Goal: Complete application form: Complete application form

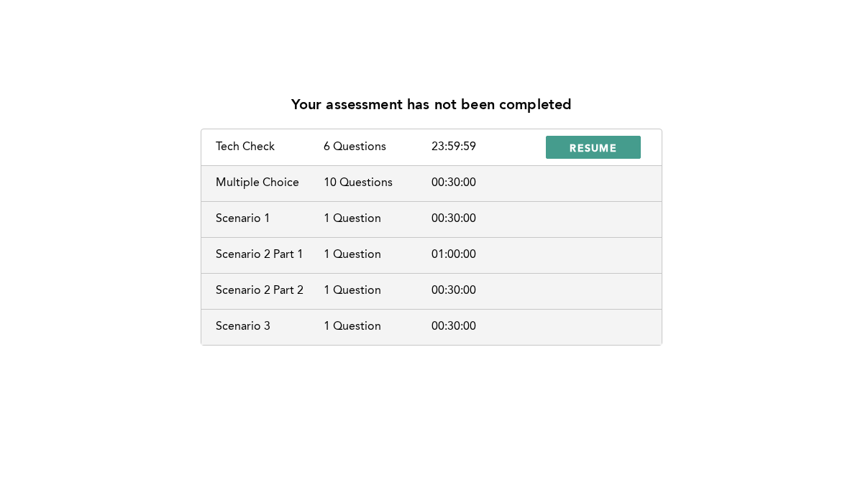
click at [577, 144] on span "RESUME" at bounding box center [592, 148] width 47 height 14
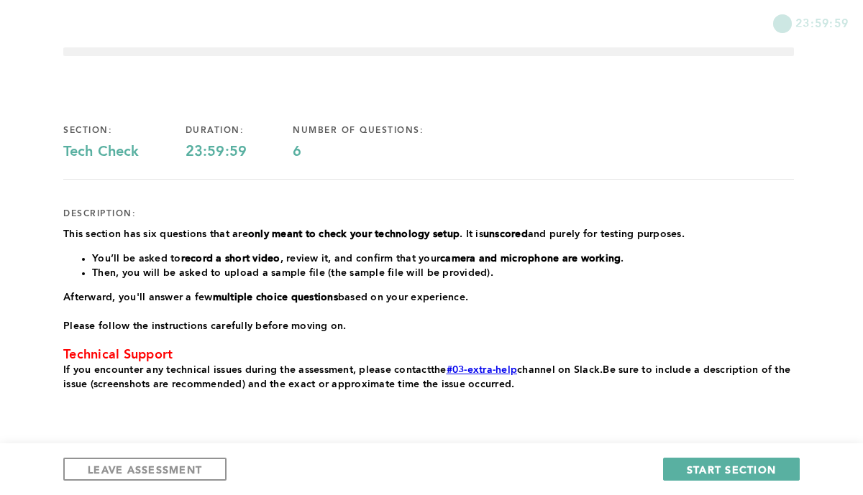
scroll to position [88, 0]
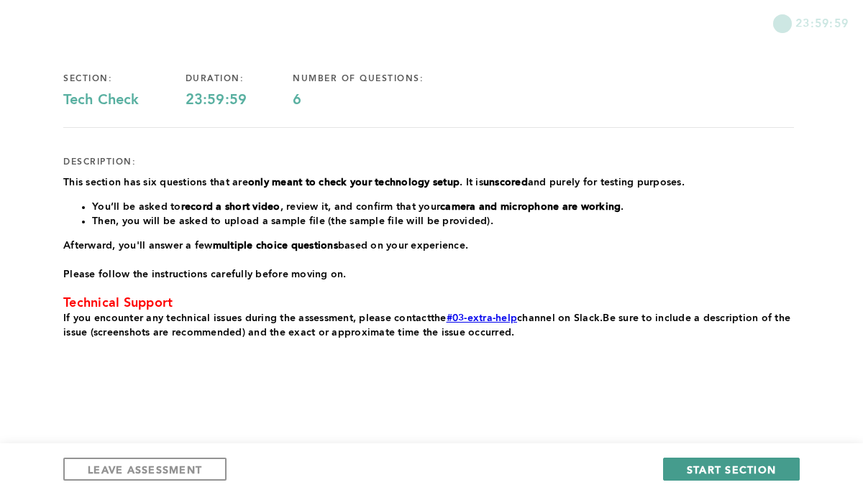
click at [704, 469] on span "START SECTION" at bounding box center [731, 470] width 89 height 14
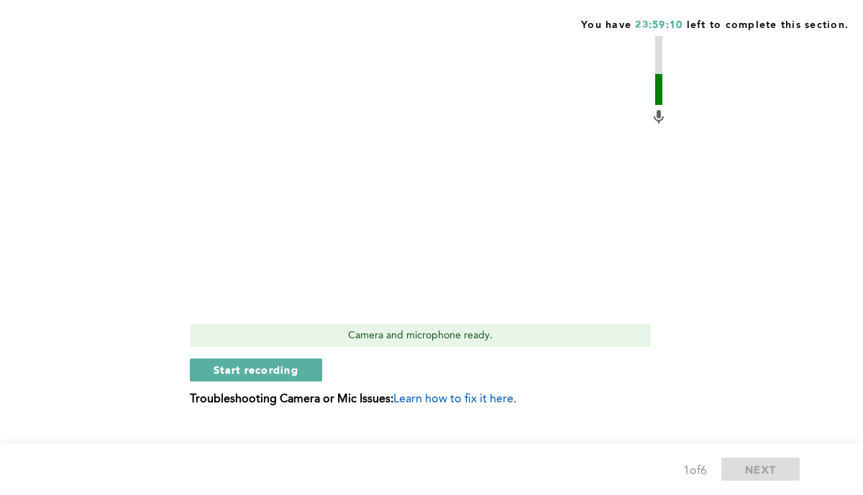
scroll to position [457, 0]
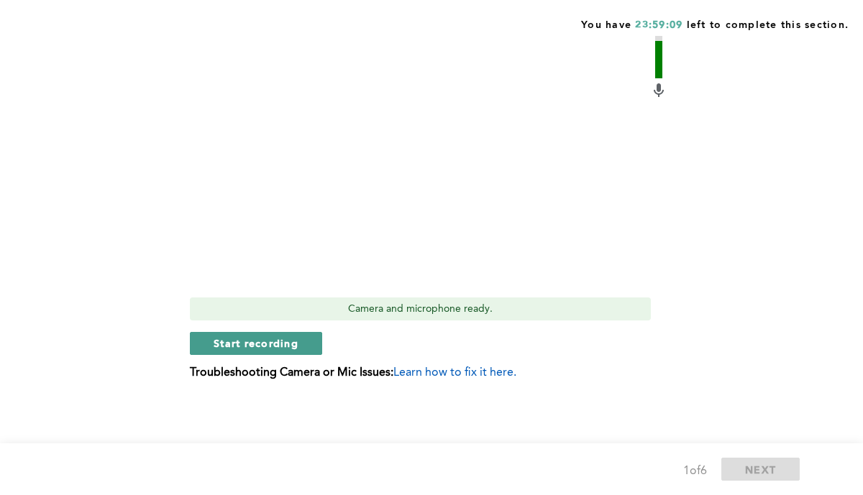
click at [288, 341] on span "Start recording" at bounding box center [256, 343] width 85 height 14
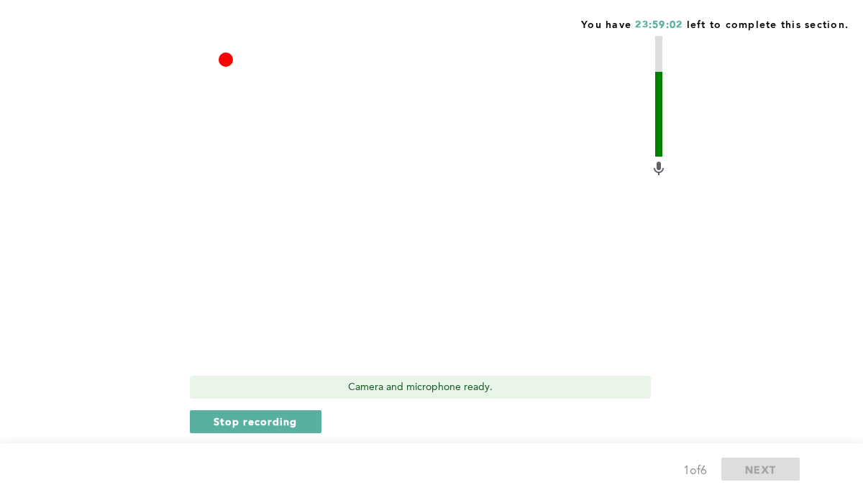
scroll to position [414, 0]
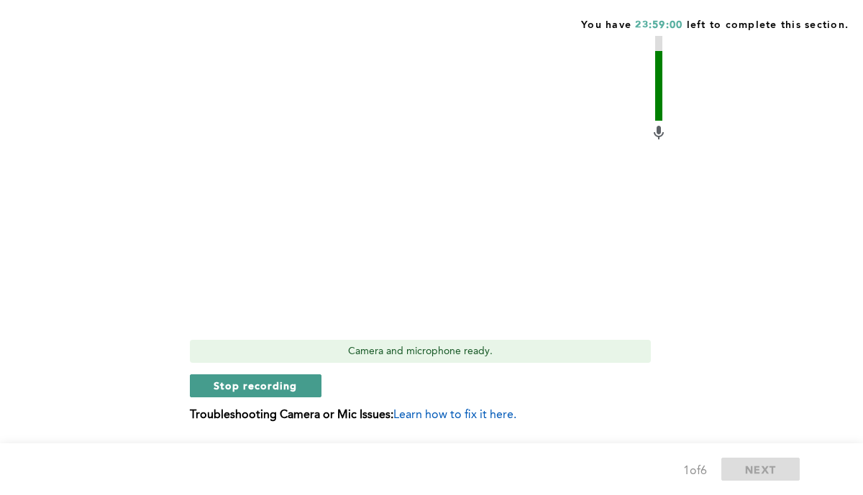
click at [275, 383] on span "Stop recording" at bounding box center [256, 386] width 84 height 14
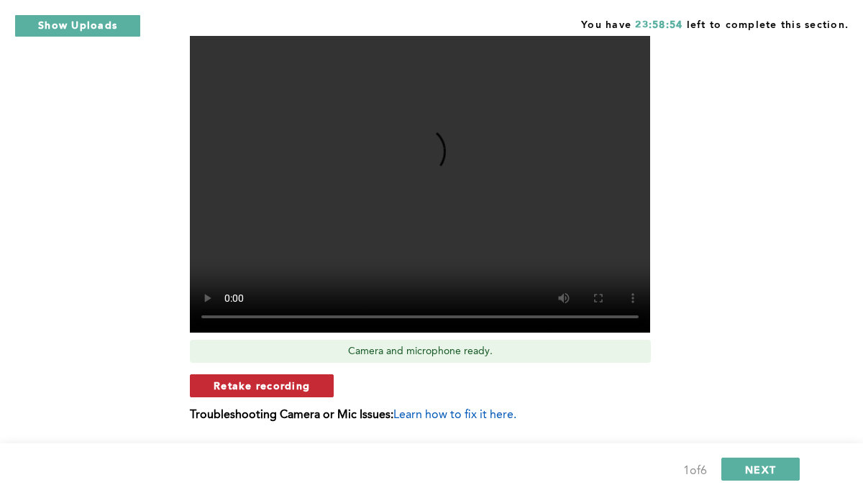
click at [303, 388] on span "Retake recording" at bounding box center [262, 386] width 96 height 14
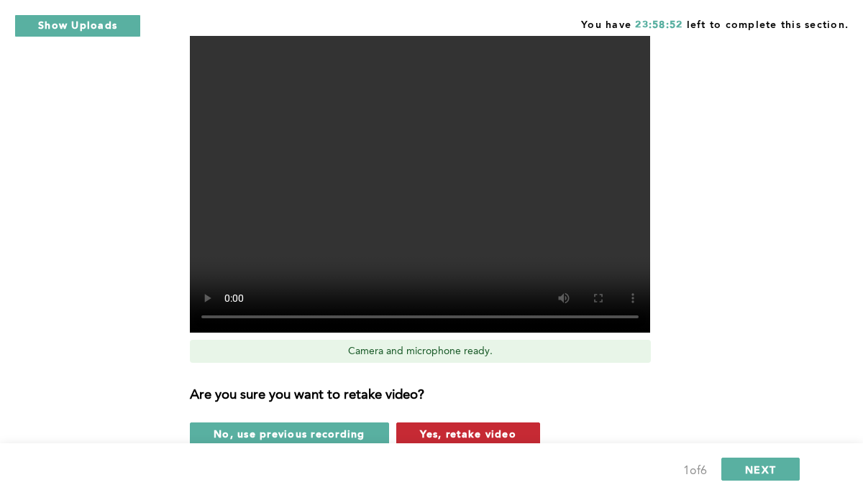
click at [428, 428] on span "Yes, retake video" at bounding box center [468, 434] width 96 height 14
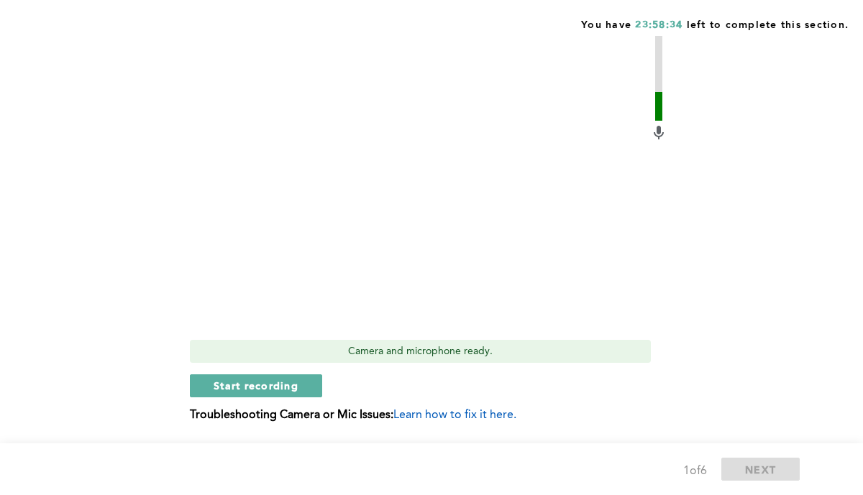
click at [799, 254] on div "Q1 Before continuing with the assessment, please follow the steps below to conf…" at bounding box center [431, 61] width 736 height 785
click at [279, 388] on span "Start recording" at bounding box center [256, 386] width 85 height 14
click at [283, 382] on span "Stop recording" at bounding box center [256, 386] width 84 height 14
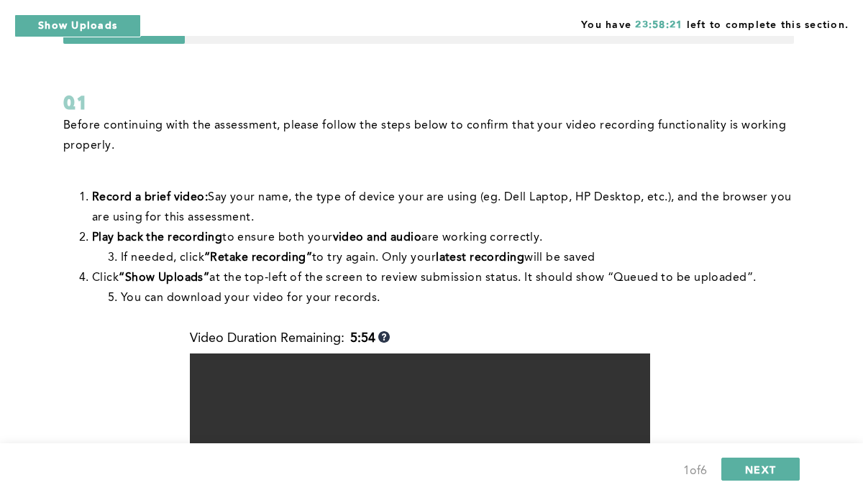
scroll to position [47, 0]
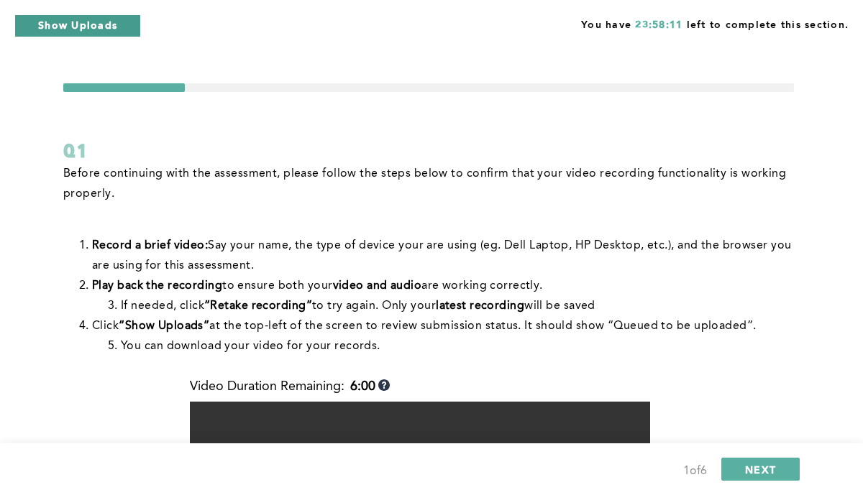
click at [134, 29] on button "Show Uploads" at bounding box center [77, 25] width 127 height 23
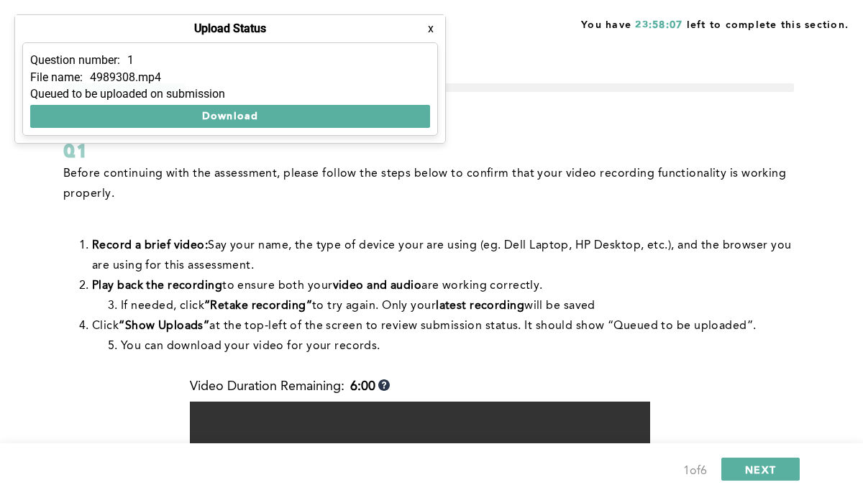
click at [429, 29] on button "x" at bounding box center [430, 29] width 14 height 14
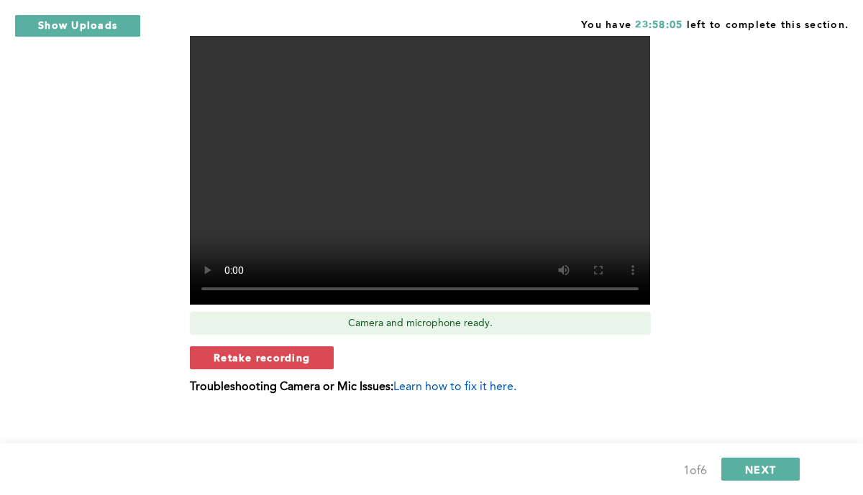
scroll to position [436, 0]
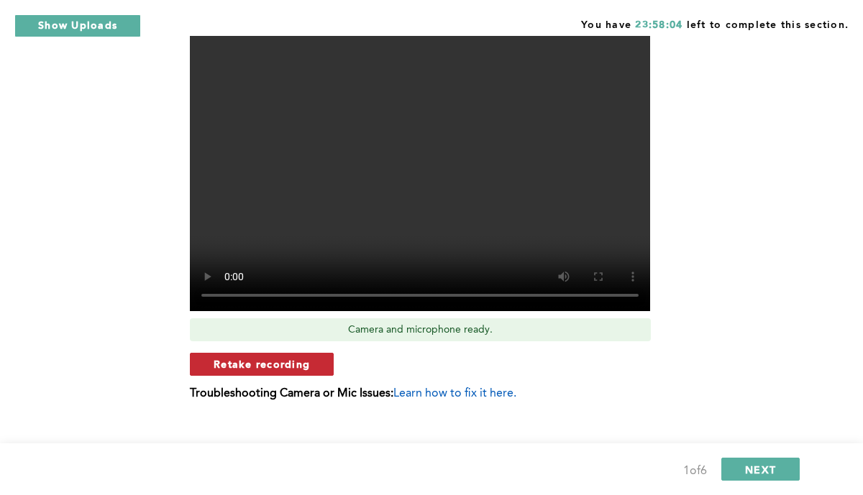
click at [262, 364] on span "Retake recording" at bounding box center [262, 364] width 96 height 14
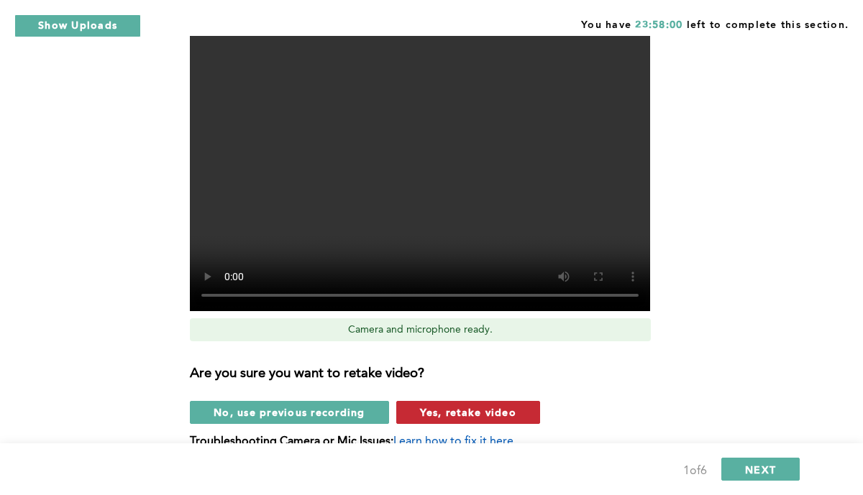
click at [438, 415] on span "Yes, retake video" at bounding box center [468, 412] width 96 height 14
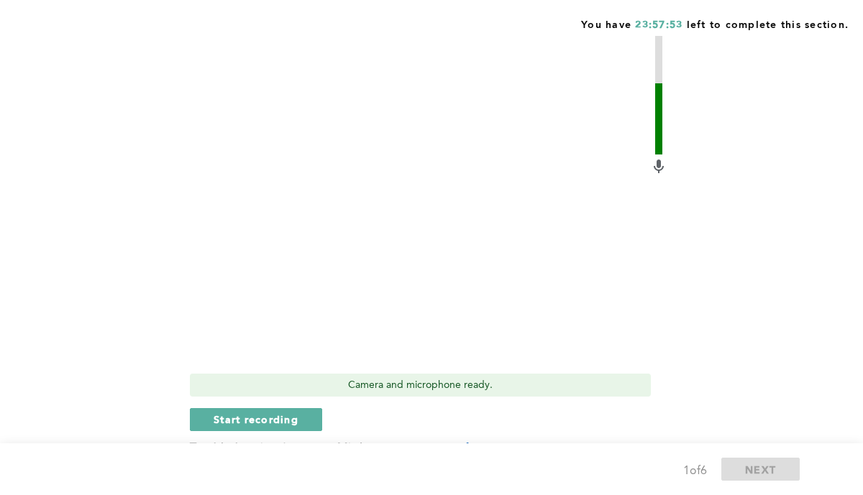
scroll to position [382, 0]
click at [254, 415] on span "Start recording" at bounding box center [256, 417] width 85 height 14
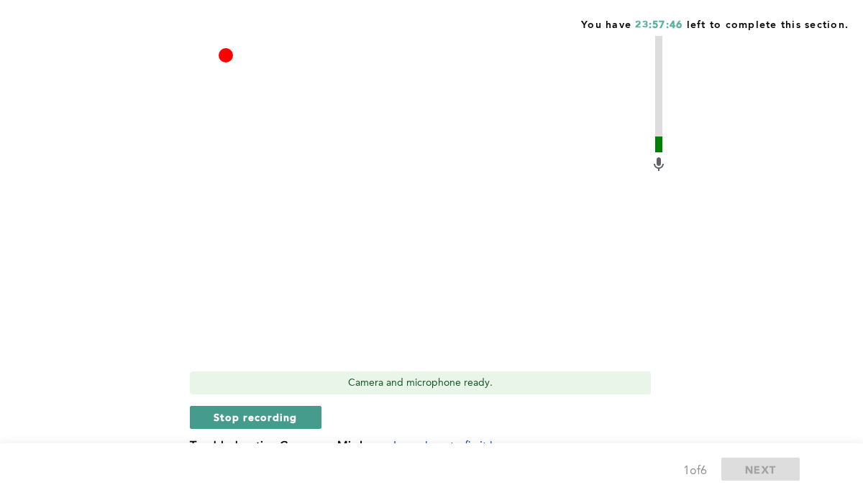
click at [263, 410] on span "Stop recording" at bounding box center [256, 417] width 84 height 14
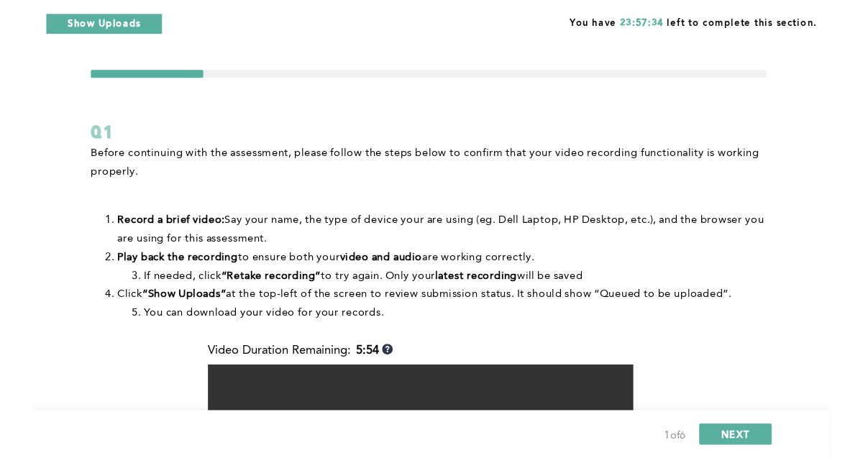
scroll to position [6, 0]
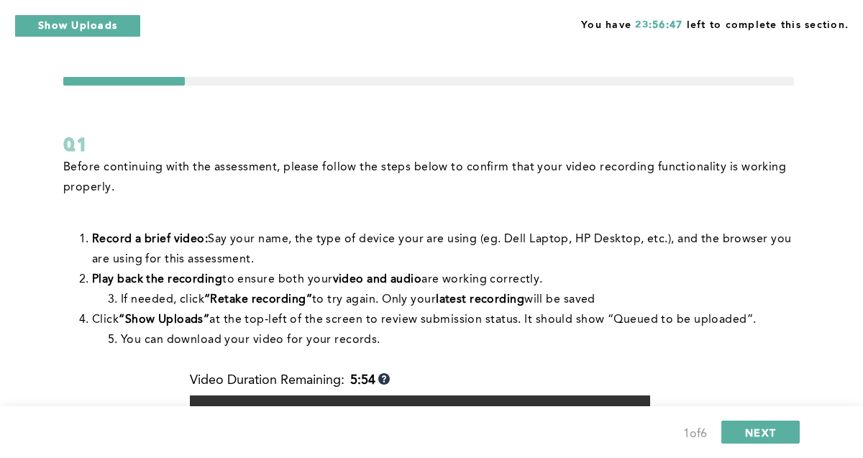
click at [453, 219] on div "Before continuing with the assessment, please follow the steps below to confirm…" at bounding box center [428, 253] width 730 height 193
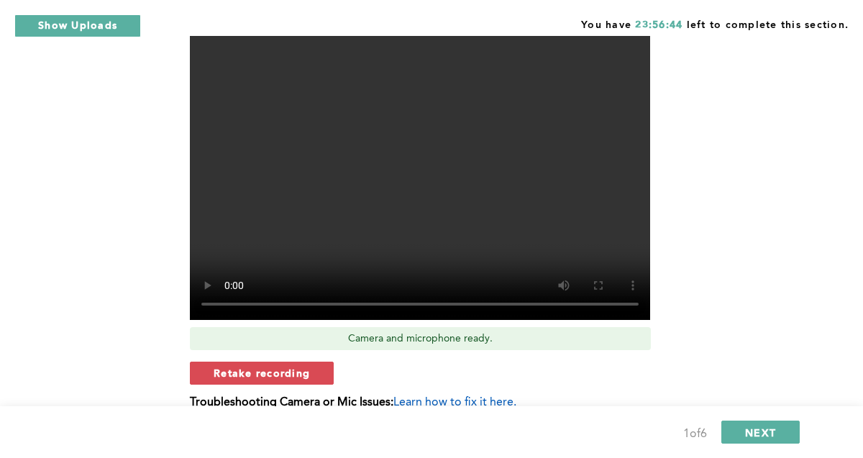
scroll to position [428, 0]
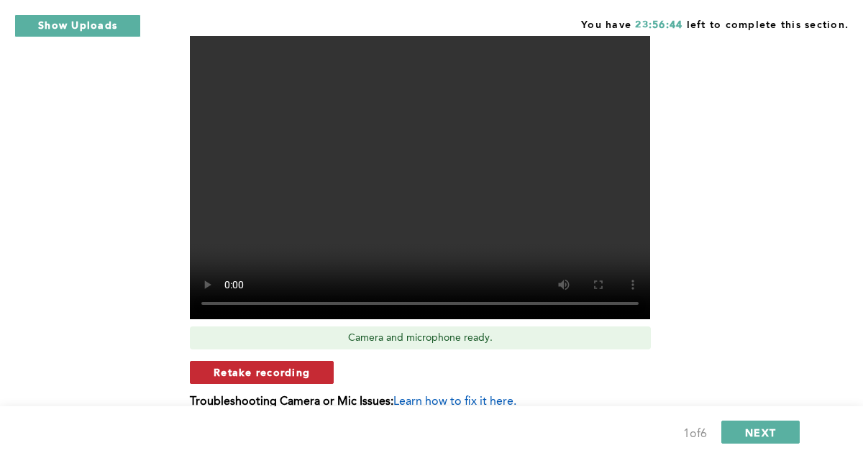
click at [318, 377] on button "Retake recording" at bounding box center [262, 372] width 144 height 23
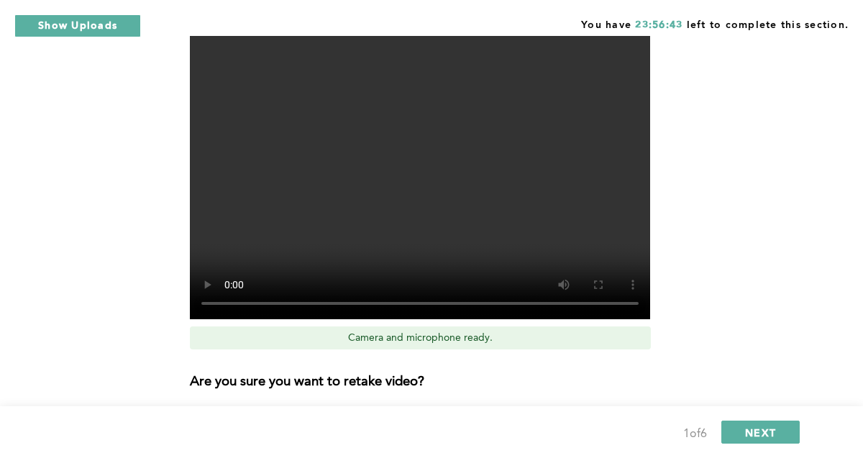
scroll to position [478, 0]
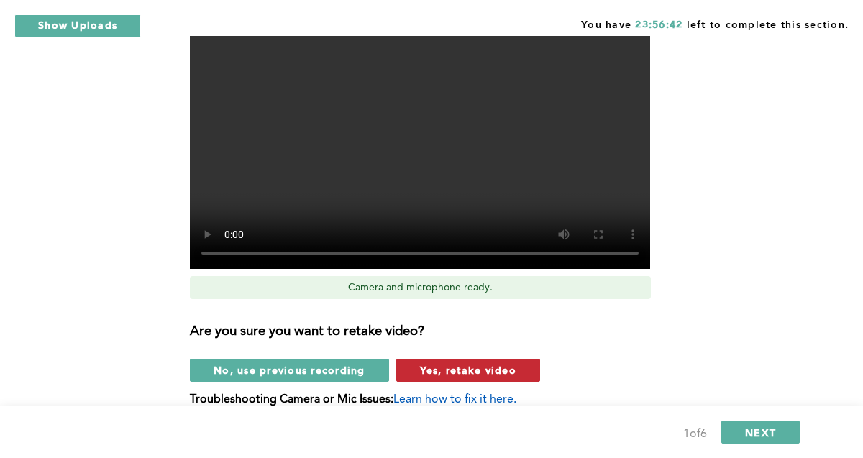
click at [439, 373] on span "Yes, retake video" at bounding box center [468, 370] width 96 height 14
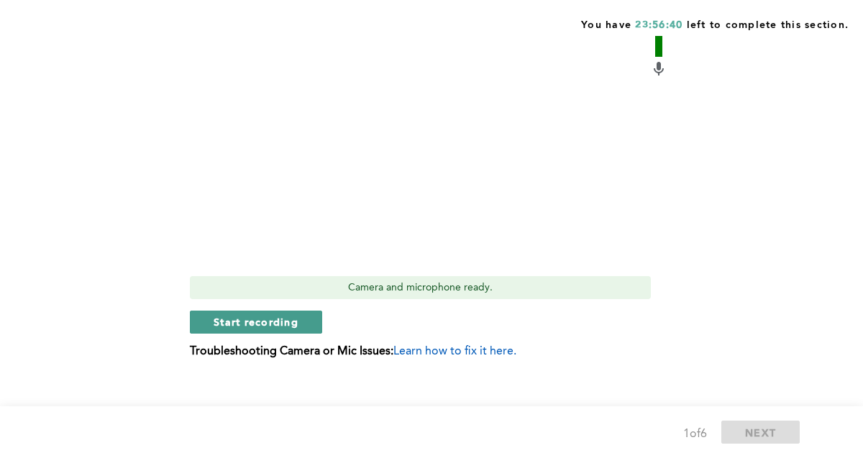
click at [293, 323] on span "Start recording" at bounding box center [256, 322] width 85 height 14
click at [282, 319] on span "Stop recording" at bounding box center [256, 322] width 84 height 14
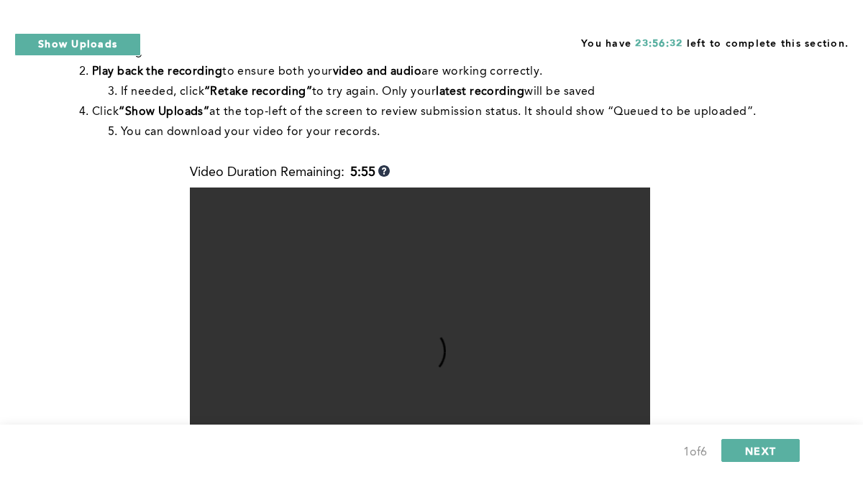
scroll to position [229, 0]
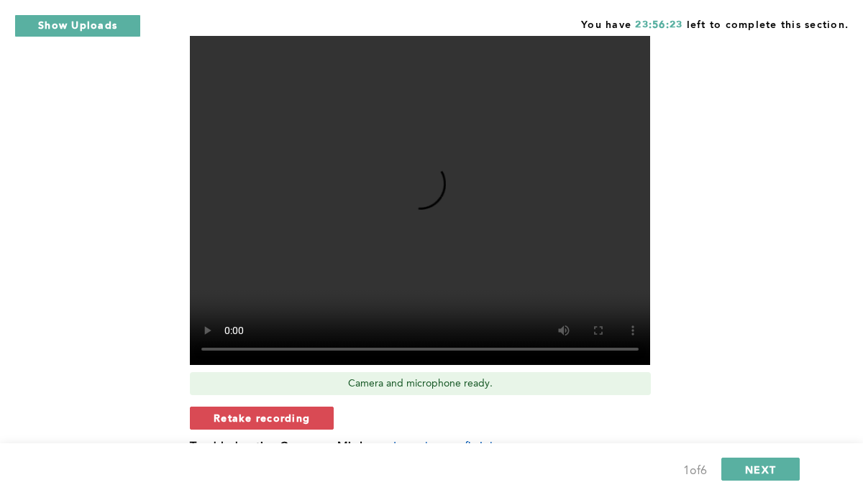
scroll to position [408, 0]
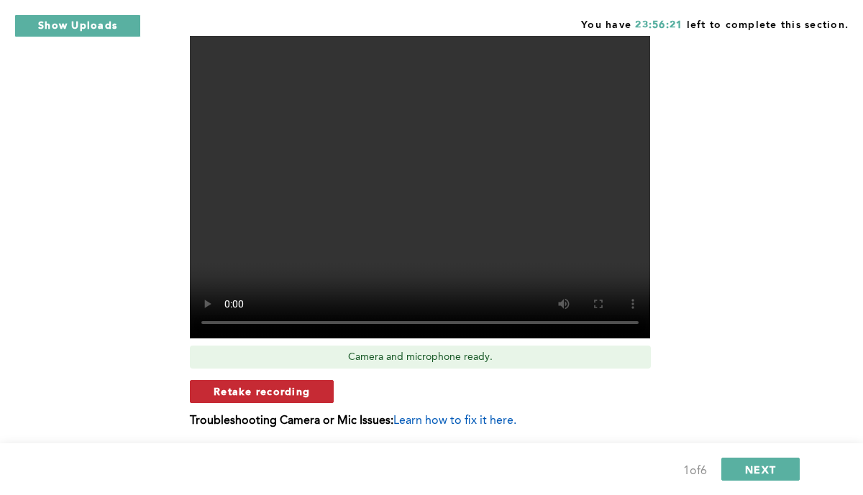
click at [309, 389] on button "Retake recording" at bounding box center [262, 391] width 144 height 23
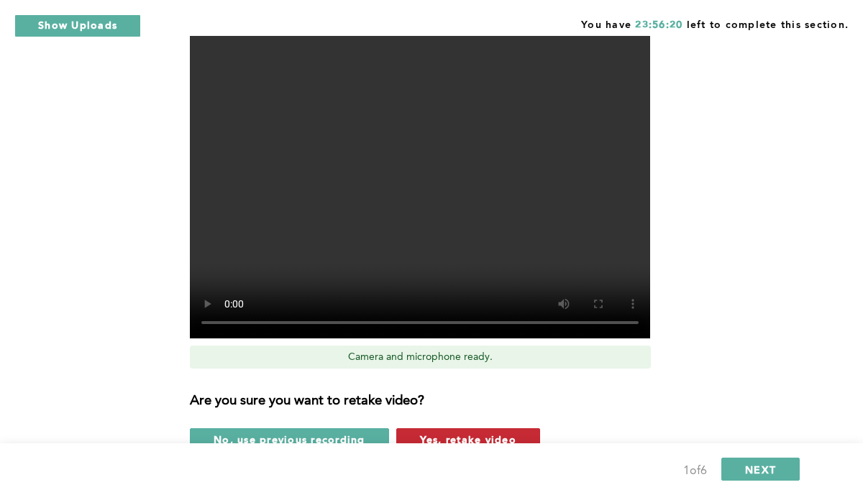
click at [431, 434] on span "Yes, retake video" at bounding box center [468, 440] width 96 height 14
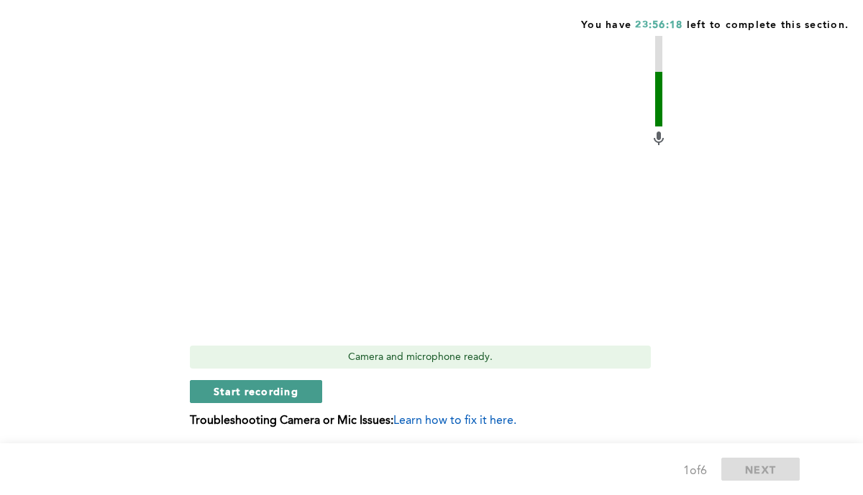
click at [295, 389] on span "Start recording" at bounding box center [256, 392] width 85 height 14
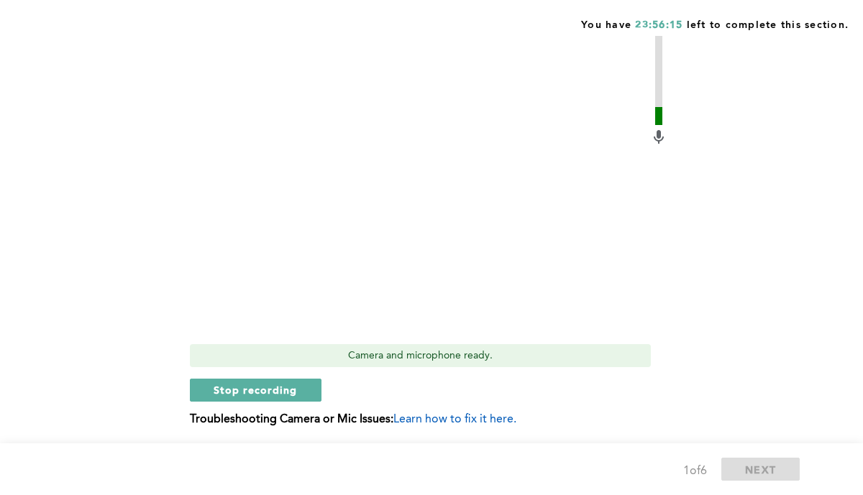
scroll to position [411, 0]
click at [277, 387] on span "Stop recording" at bounding box center [256, 389] width 84 height 14
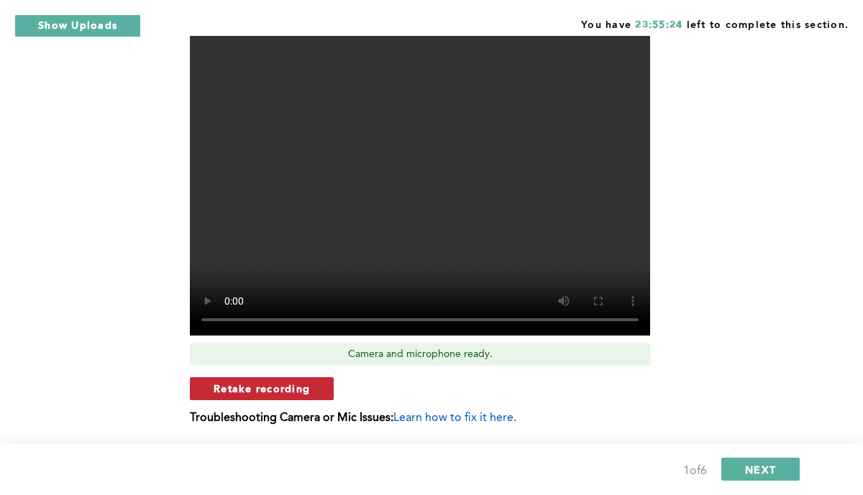
click at [224, 387] on span "Retake recording" at bounding box center [262, 389] width 96 height 14
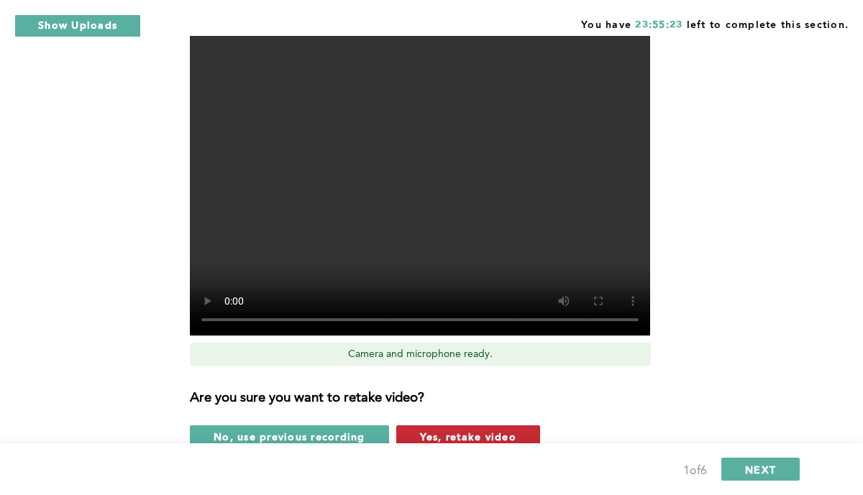
click at [440, 438] on span "Yes, retake video" at bounding box center [468, 437] width 96 height 14
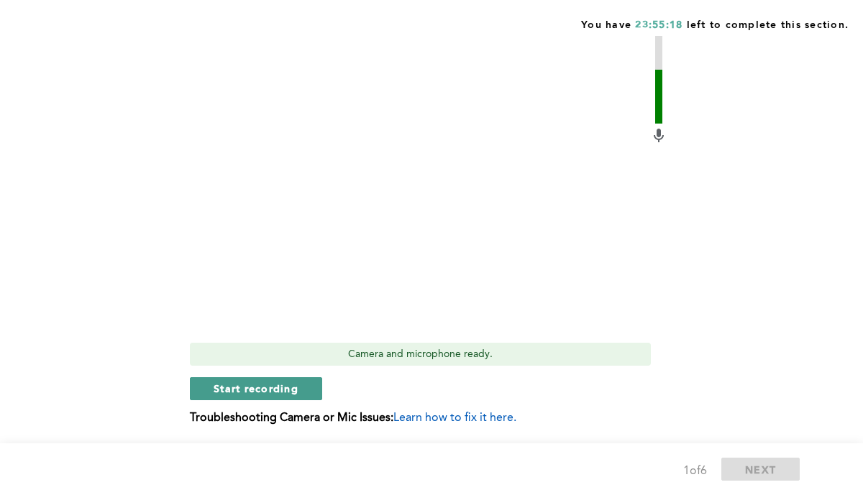
click at [272, 379] on button "Start recording" at bounding box center [256, 388] width 132 height 23
click at [277, 390] on span "Stop recording" at bounding box center [256, 389] width 84 height 14
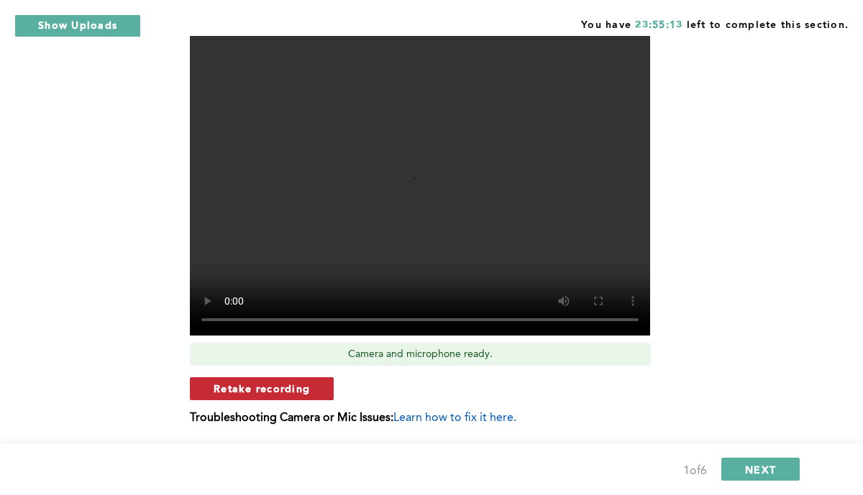
click at [278, 390] on span "Retake recording" at bounding box center [262, 389] width 96 height 14
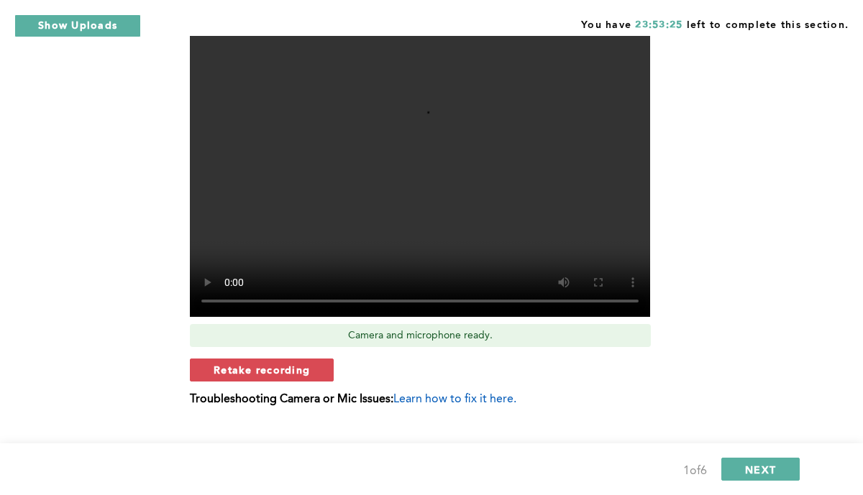
scroll to position [445, 0]
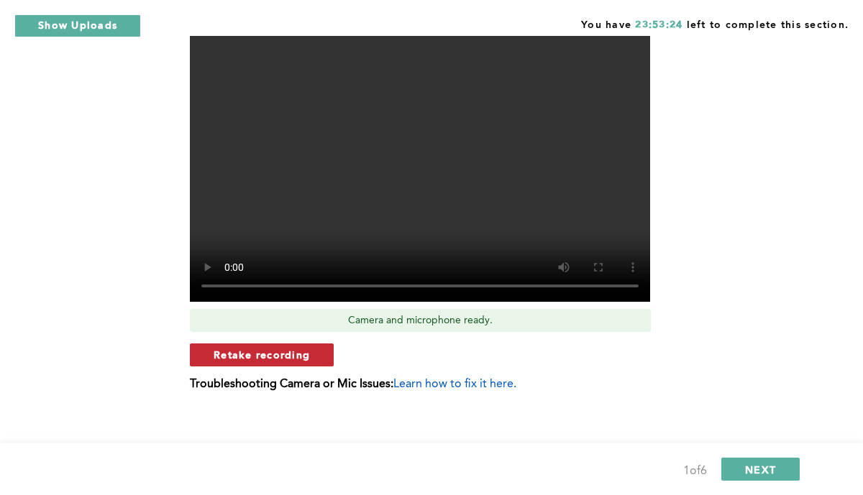
click at [294, 356] on span "Retake recording" at bounding box center [262, 355] width 96 height 14
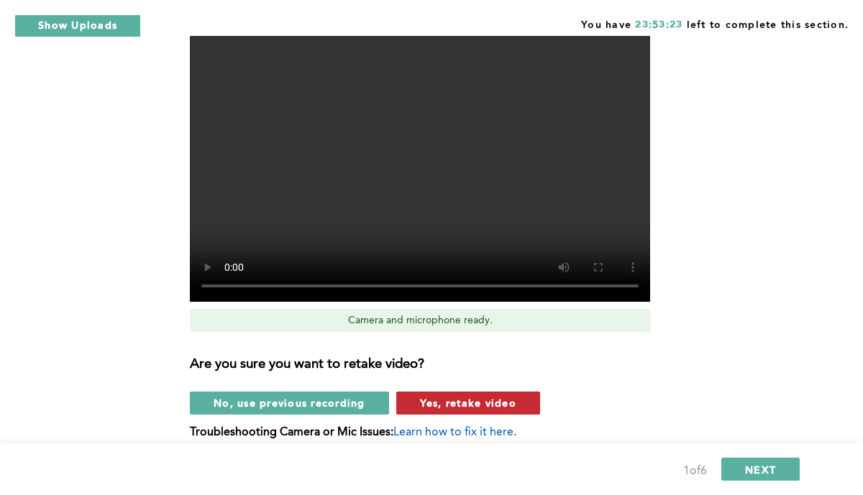
click at [432, 400] on span "Yes, retake video" at bounding box center [468, 403] width 96 height 14
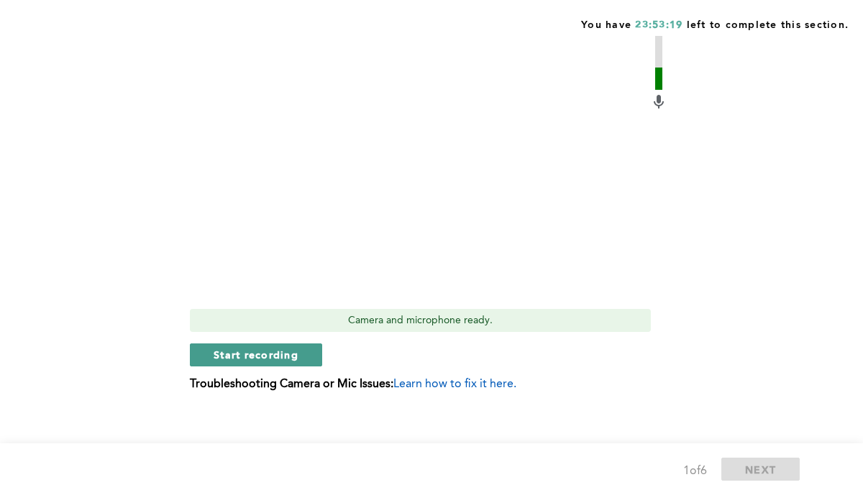
click at [281, 350] on span "Start recording" at bounding box center [256, 355] width 85 height 14
click at [279, 359] on span "Stop recording" at bounding box center [256, 355] width 84 height 14
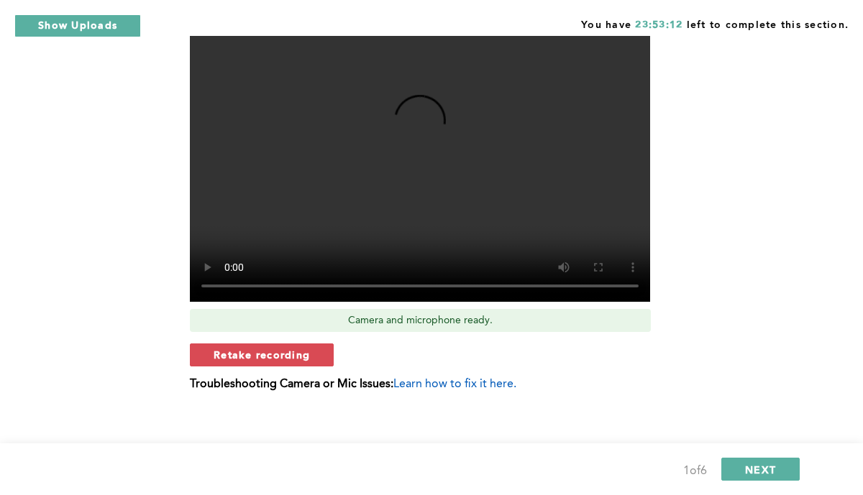
click at [436, 382] on span "Learn how to fix it here." at bounding box center [454, 385] width 123 height 12
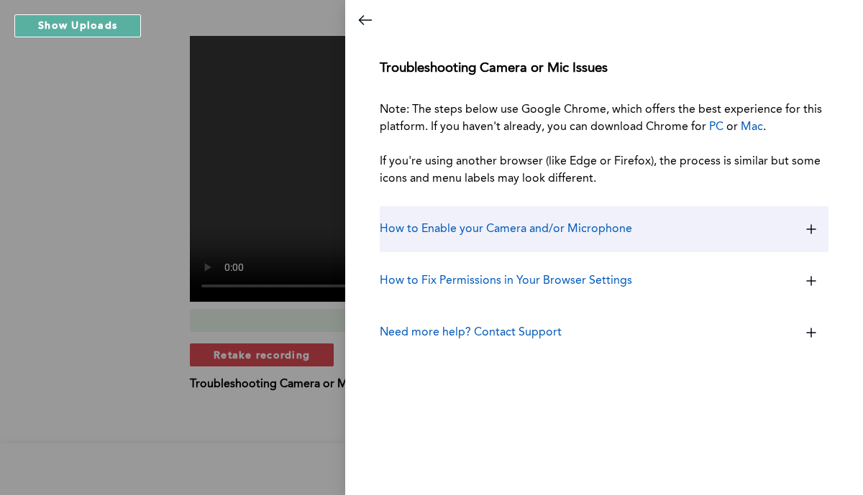
click at [820, 219] on icon at bounding box center [811, 229] width 35 height 35
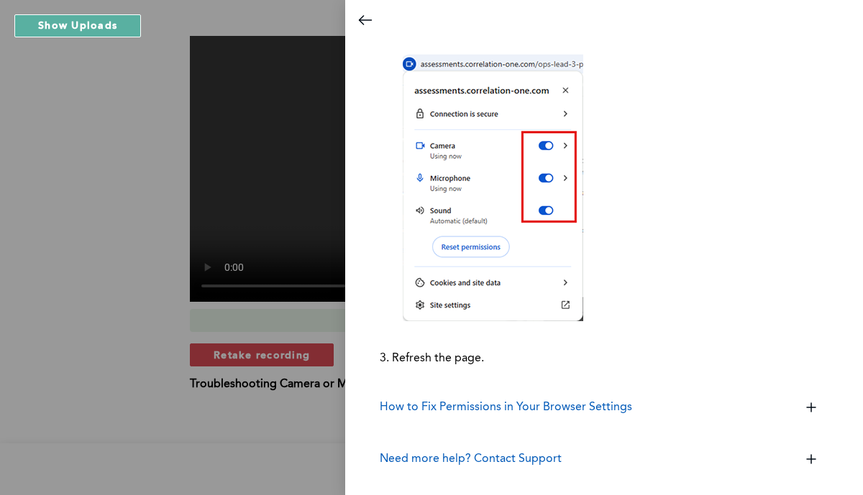
scroll to position [457, 0]
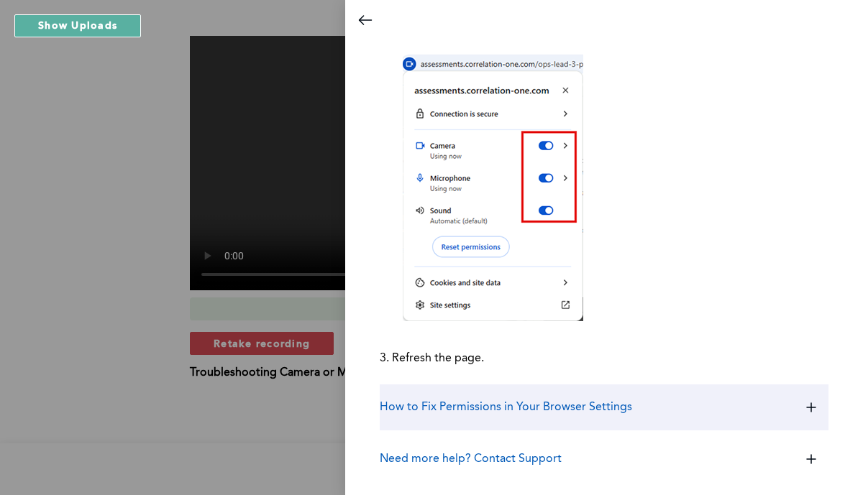
click at [807, 408] on icon at bounding box center [811, 408] width 9 height 0
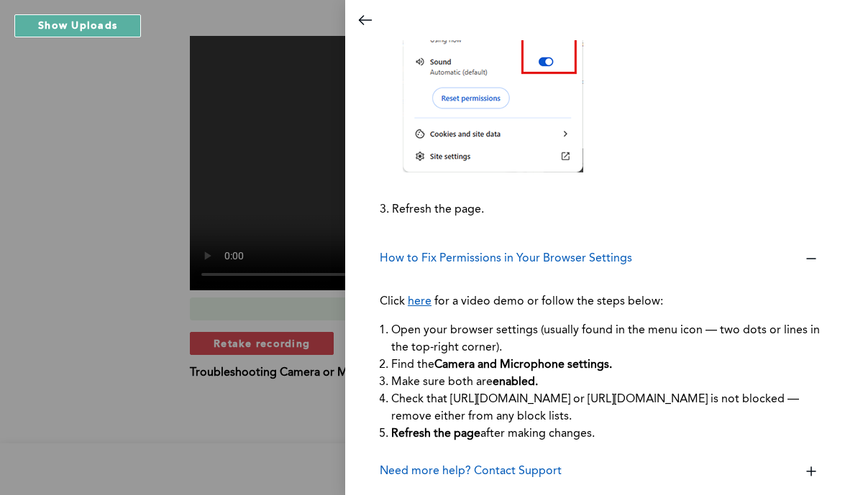
scroll to position [561, 0]
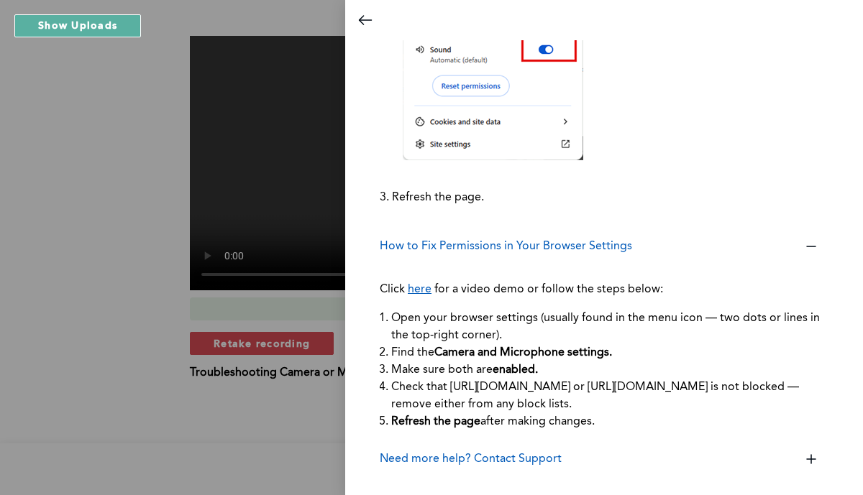
click at [425, 288] on link "here" at bounding box center [420, 290] width 24 height 12
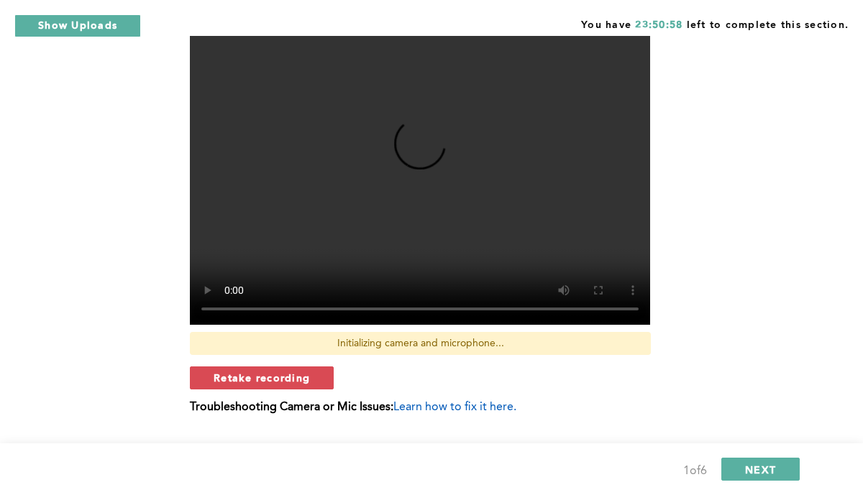
scroll to position [457, 0]
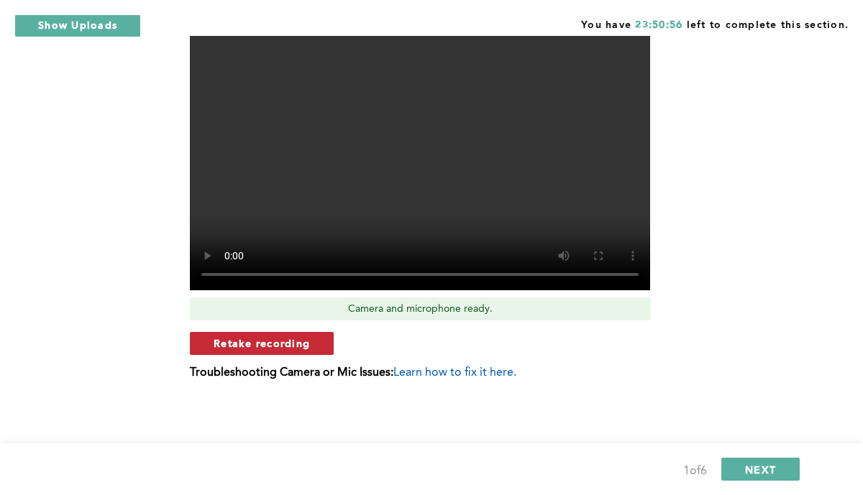
click at [313, 341] on button "Retake recording" at bounding box center [262, 343] width 144 height 23
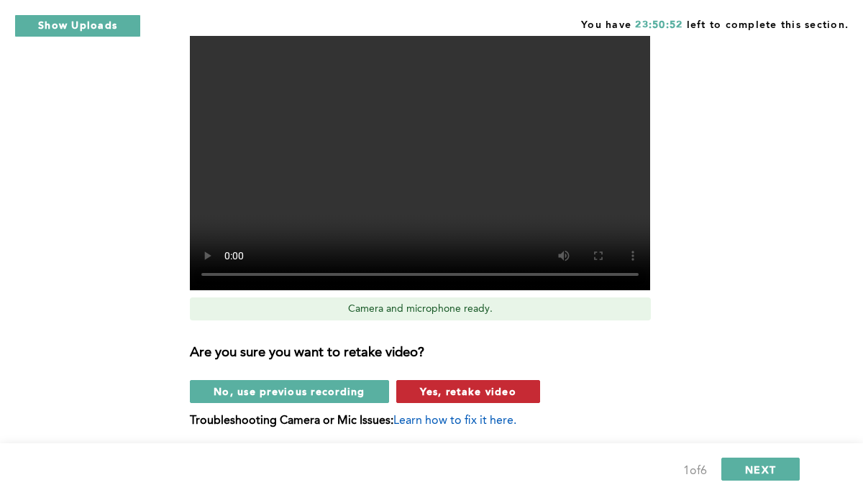
click at [426, 391] on span "Yes, retake video" at bounding box center [468, 392] width 96 height 14
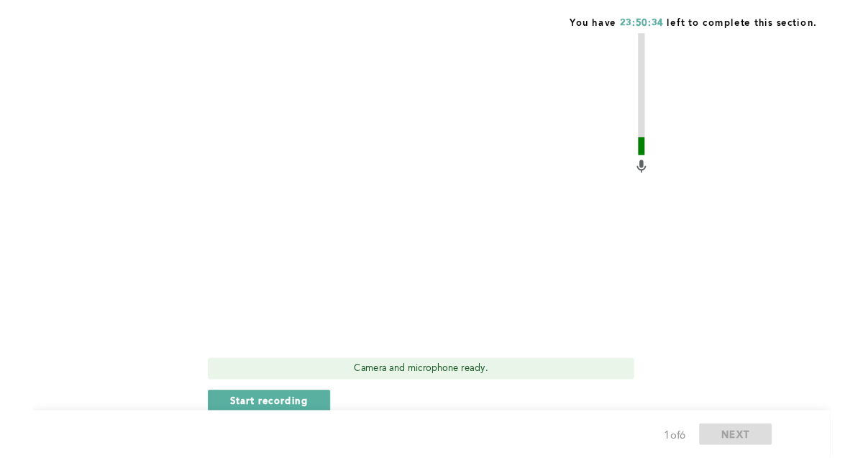
scroll to position [347, 0]
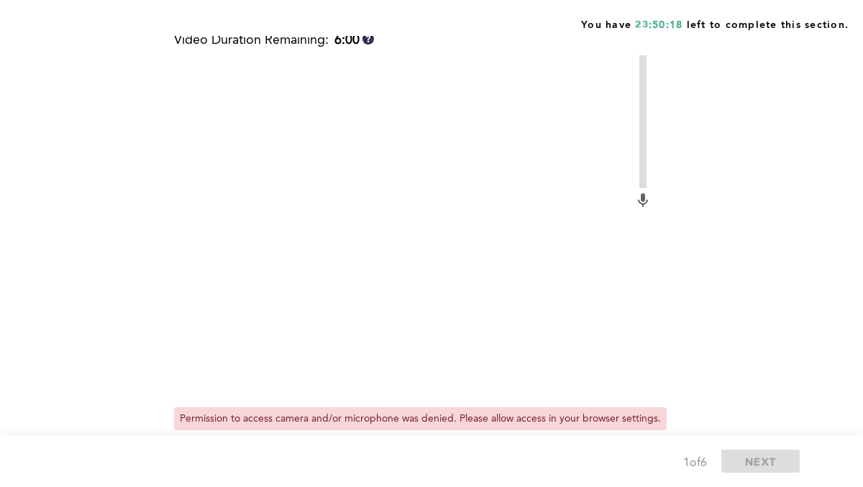
click at [742, 202] on div "Before continuing with the assessment, please follow the steps below to confirm…" at bounding box center [428, 164] width 730 height 694
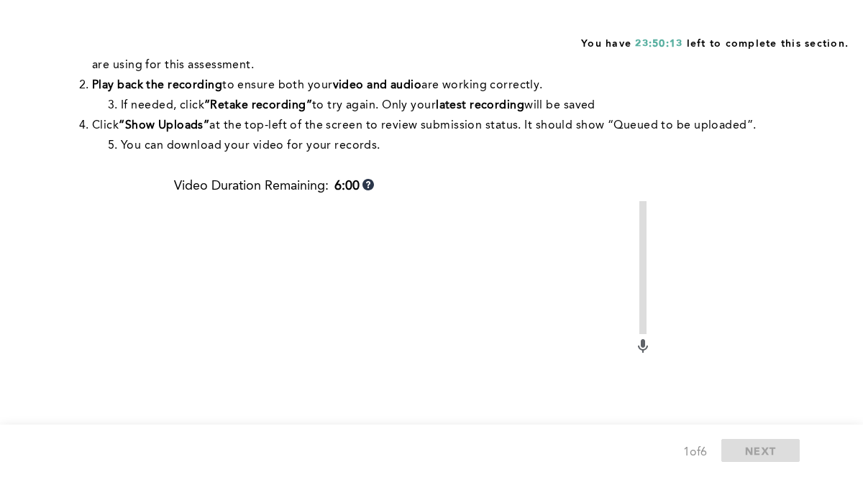
scroll to position [165, 0]
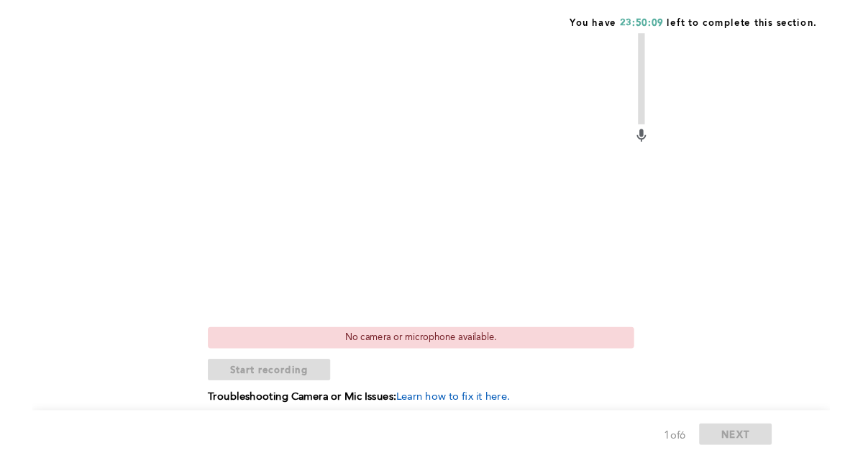
scroll to position [457, 0]
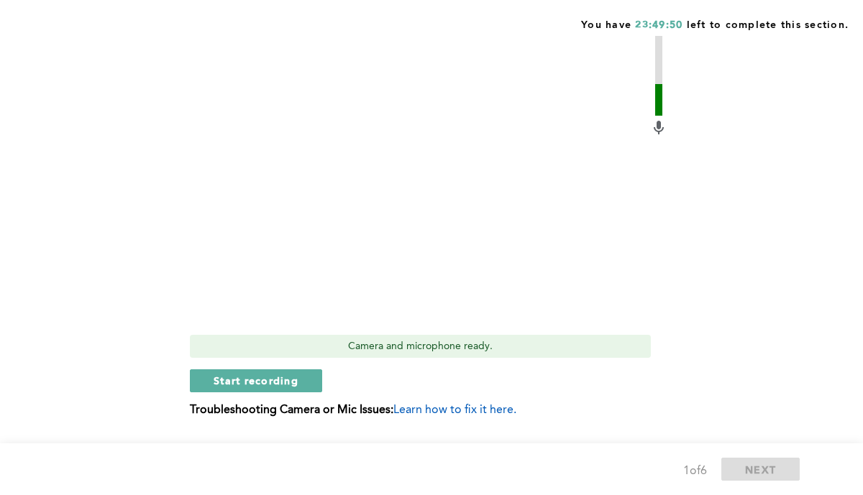
scroll to position [422, 0]
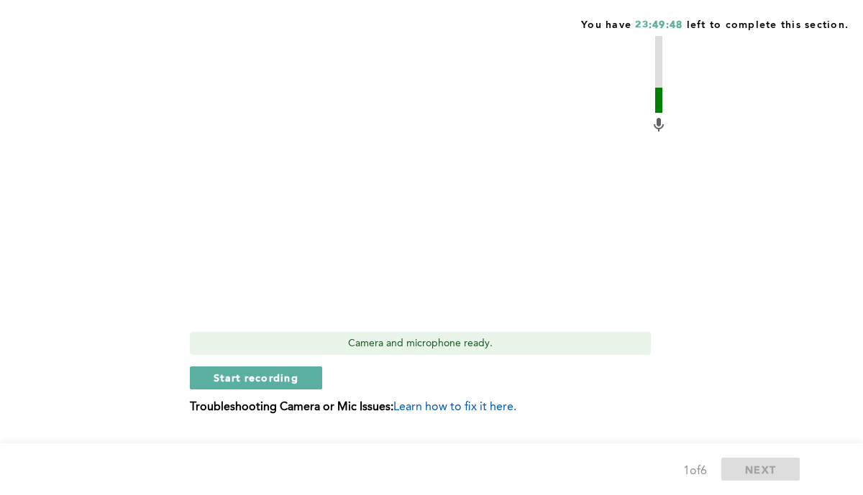
click at [466, 401] on p "Troubleshooting Camera or Mic Issues: Learn how to fix it here." at bounding box center [428, 407] width 477 height 13
click at [466, 405] on span "Learn how to fix it here." at bounding box center [454, 408] width 123 height 12
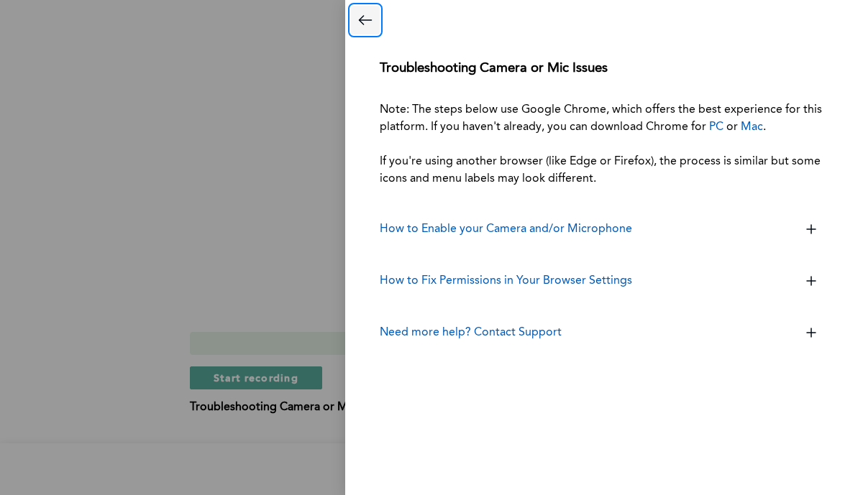
click at [364, 17] on icon "Close dialog" at bounding box center [365, 20] width 17 height 17
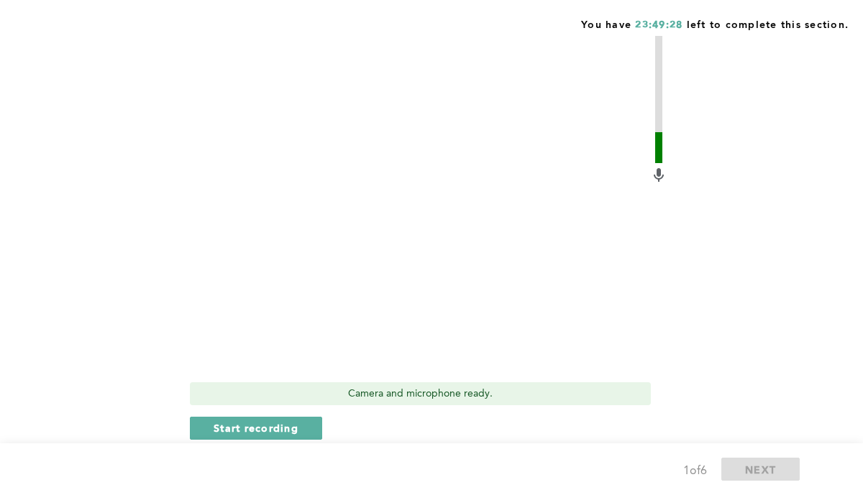
scroll to position [380, 0]
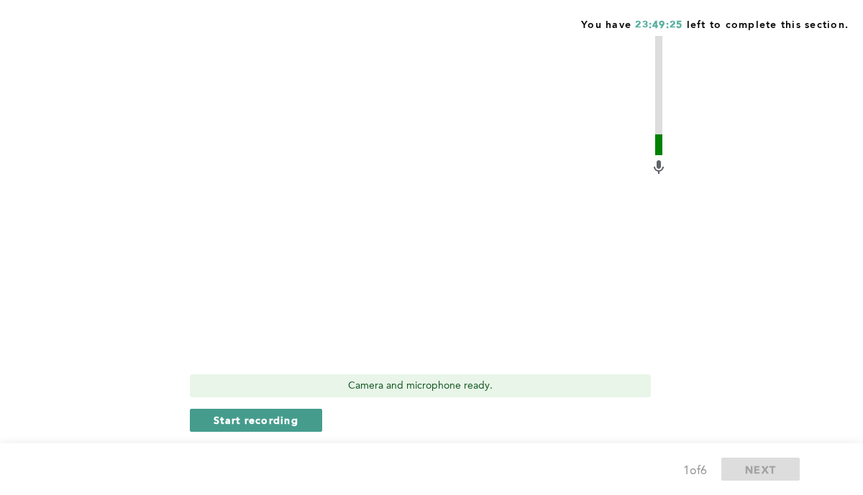
click at [271, 427] on button "Start recording" at bounding box center [256, 420] width 132 height 23
click at [272, 418] on span "Stop recording" at bounding box center [256, 420] width 84 height 14
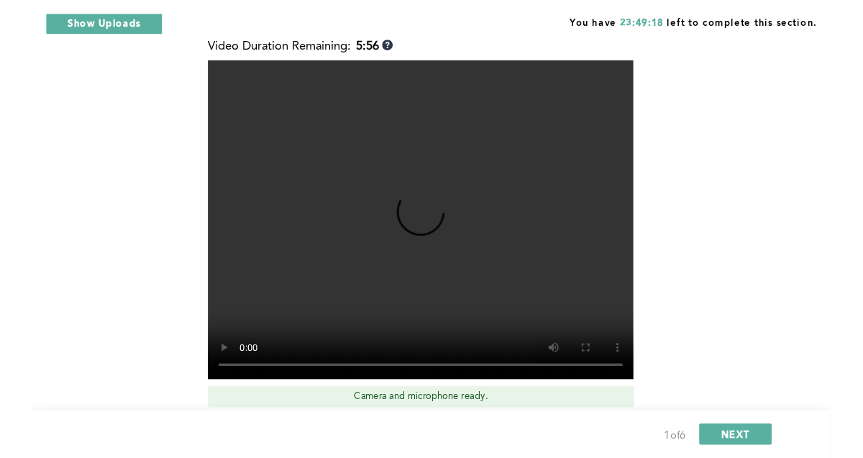
scroll to position [330, 0]
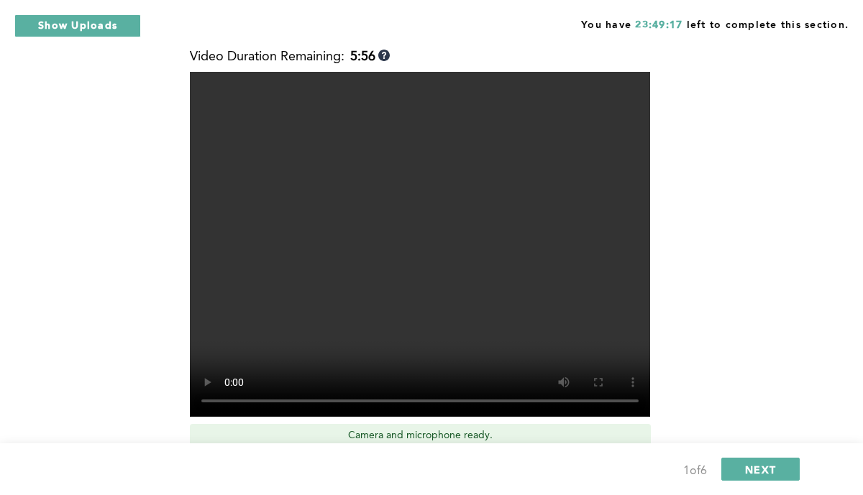
click at [376, 295] on video at bounding box center [420, 244] width 460 height 345
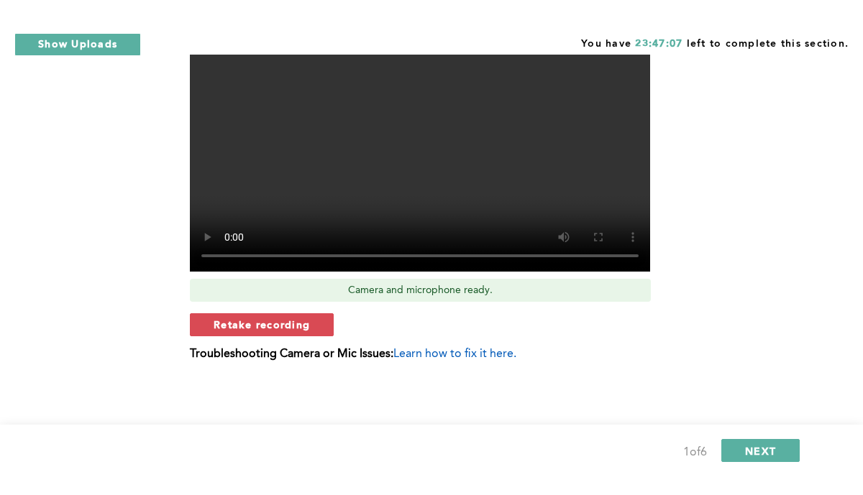
scroll to position [457, 0]
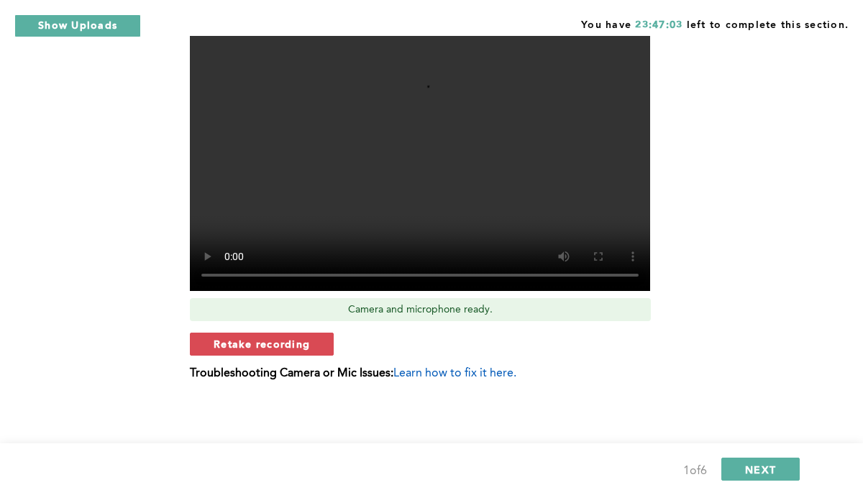
scroll to position [457, 0]
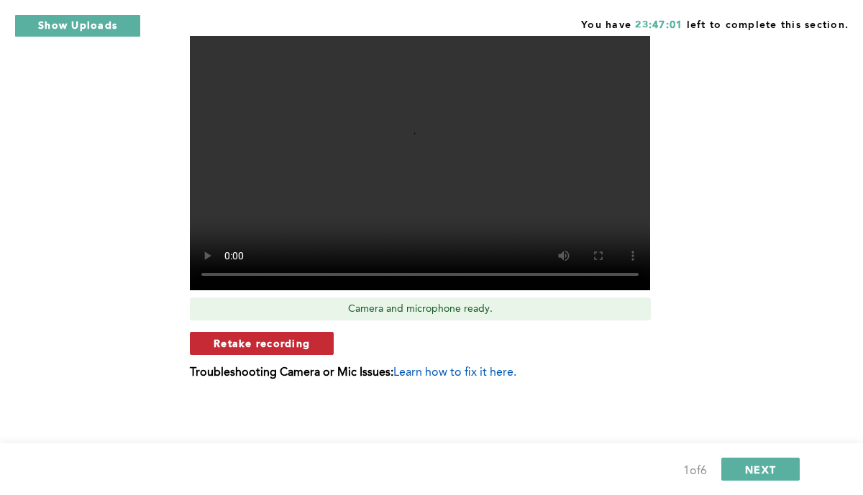
click at [295, 338] on span "Retake recording" at bounding box center [262, 343] width 96 height 14
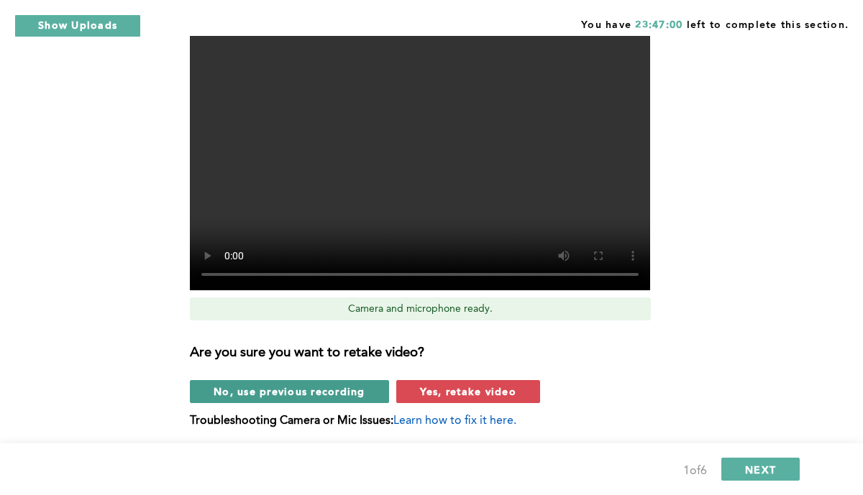
click at [351, 380] on button "No, use previous recording" at bounding box center [289, 391] width 199 height 23
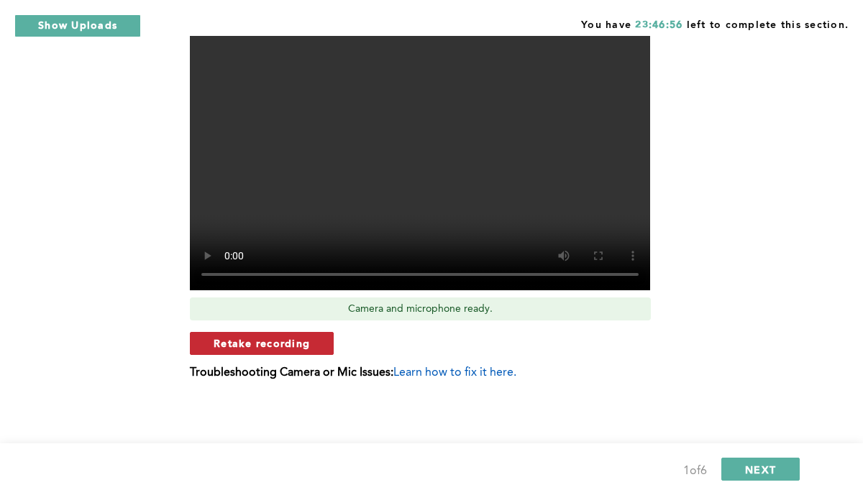
click at [324, 343] on button "Retake recording" at bounding box center [262, 343] width 144 height 23
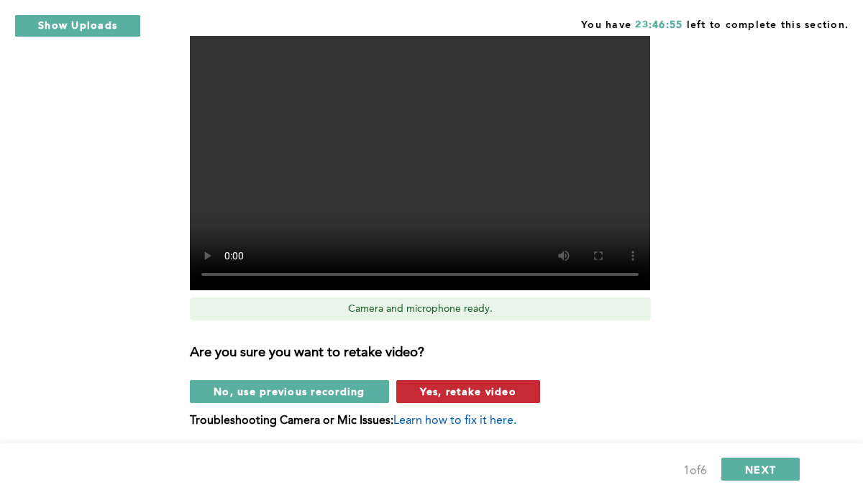
click at [425, 392] on span "Yes, retake video" at bounding box center [468, 392] width 96 height 14
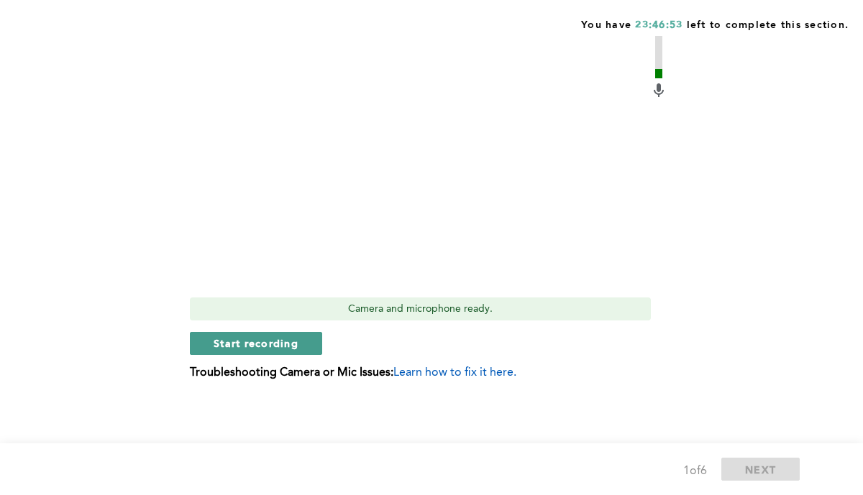
click at [314, 344] on button "Start recording" at bounding box center [256, 343] width 132 height 23
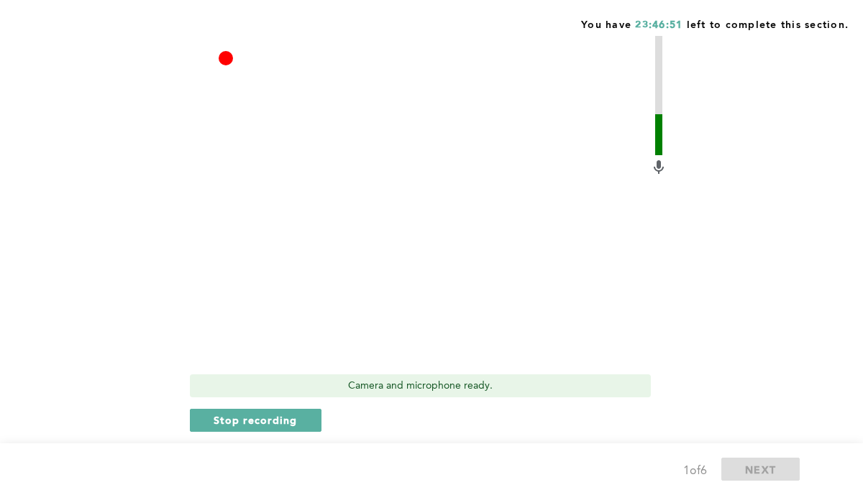
scroll to position [377, 0]
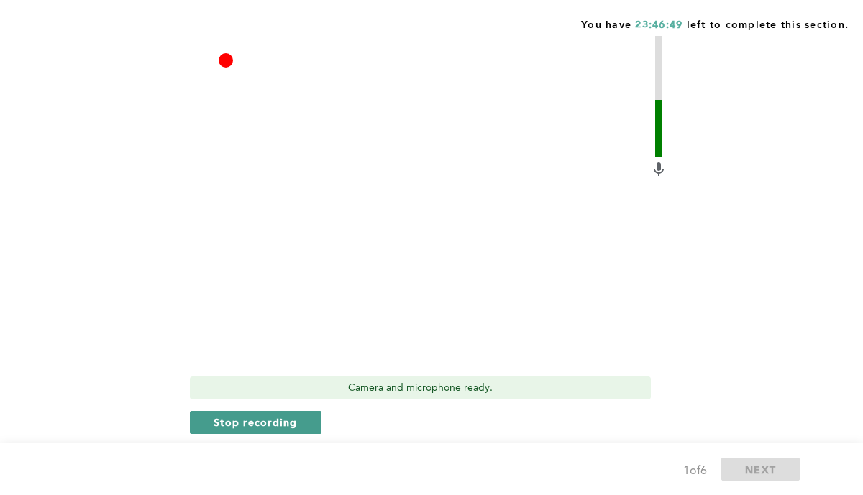
click at [303, 421] on button "Stop recording" at bounding box center [256, 422] width 132 height 23
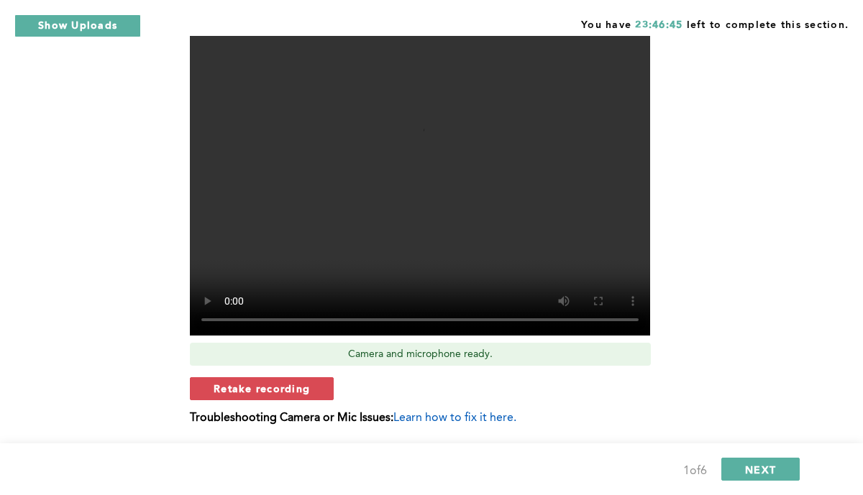
scroll to position [385, 0]
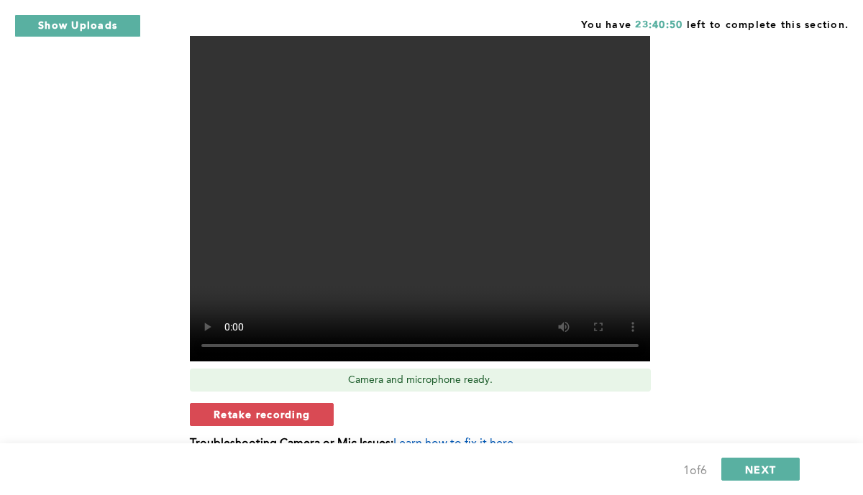
click at [636, 257] on video at bounding box center [420, 189] width 460 height 345
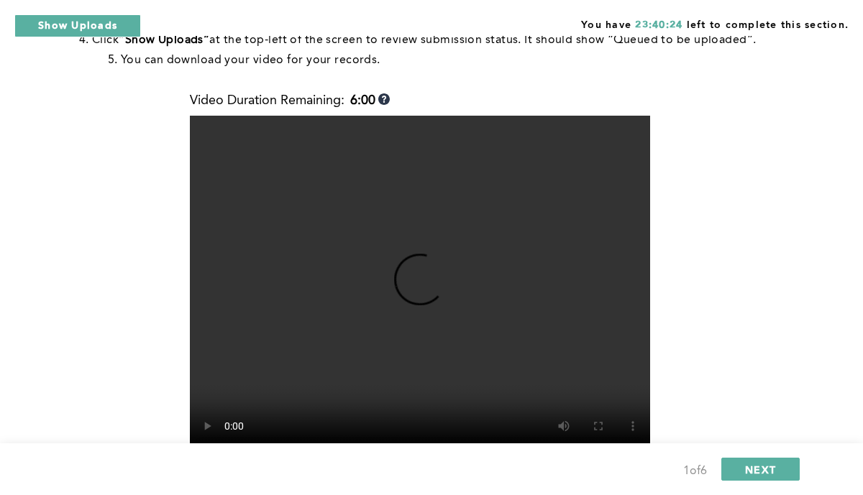
scroll to position [457, 0]
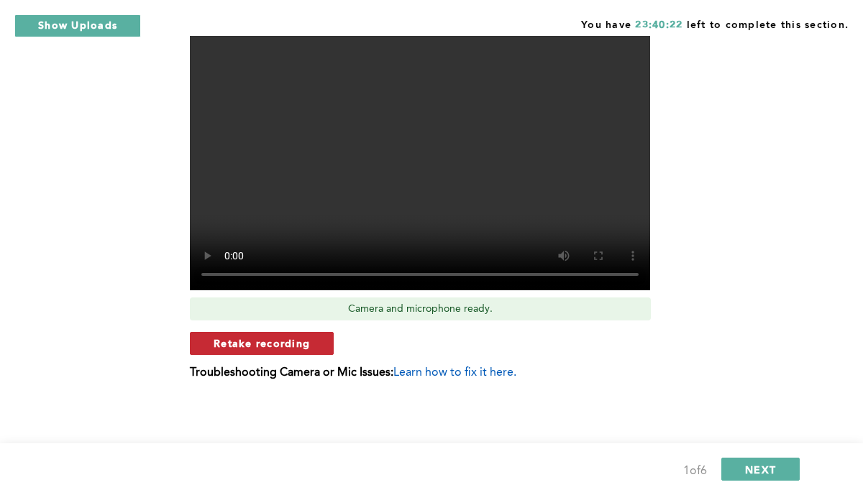
click at [316, 352] on button "Retake recording" at bounding box center [262, 343] width 144 height 23
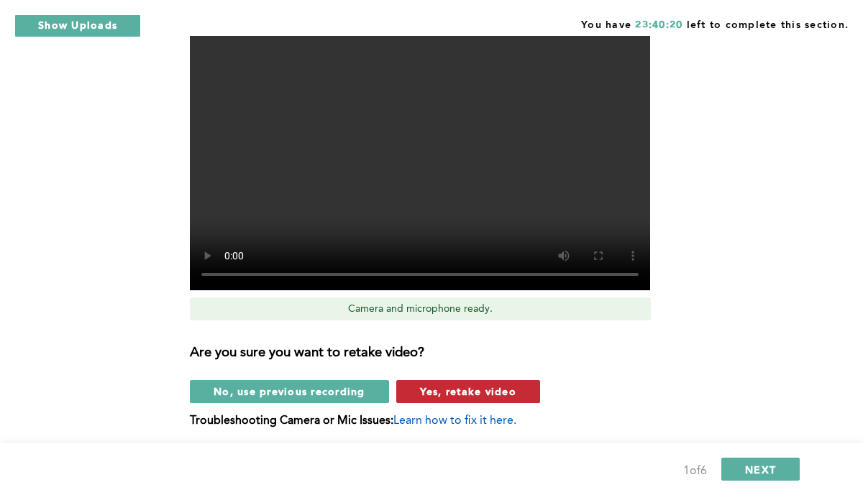
click at [463, 400] on button "Yes, retake video" at bounding box center [468, 391] width 144 height 23
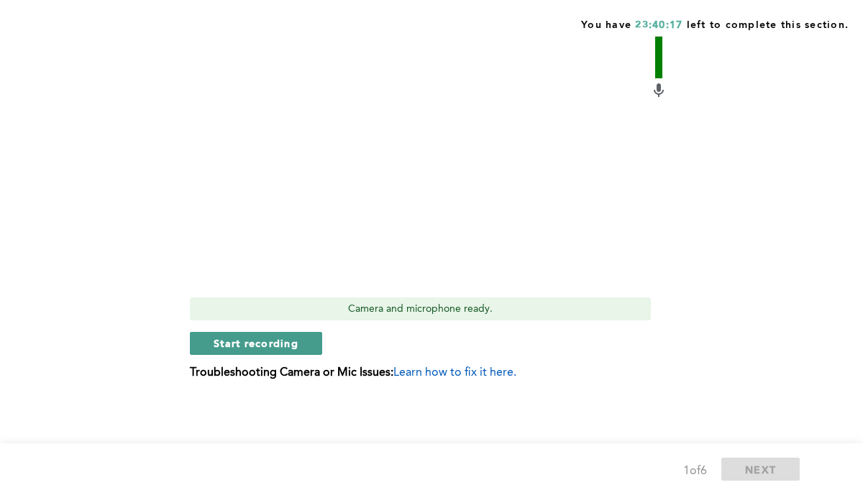
click at [294, 349] on span "Start recording" at bounding box center [256, 343] width 85 height 14
click at [298, 353] on button "Stop recording" at bounding box center [256, 343] width 132 height 23
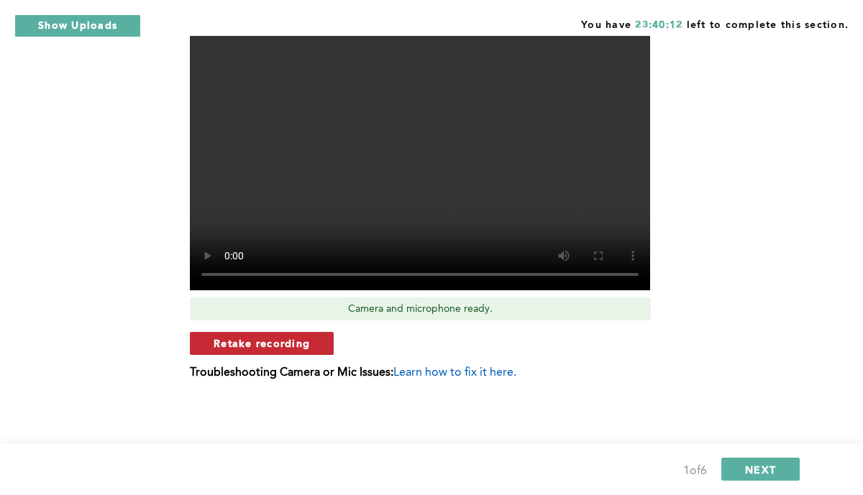
click at [316, 344] on button "Retake recording" at bounding box center [262, 343] width 144 height 23
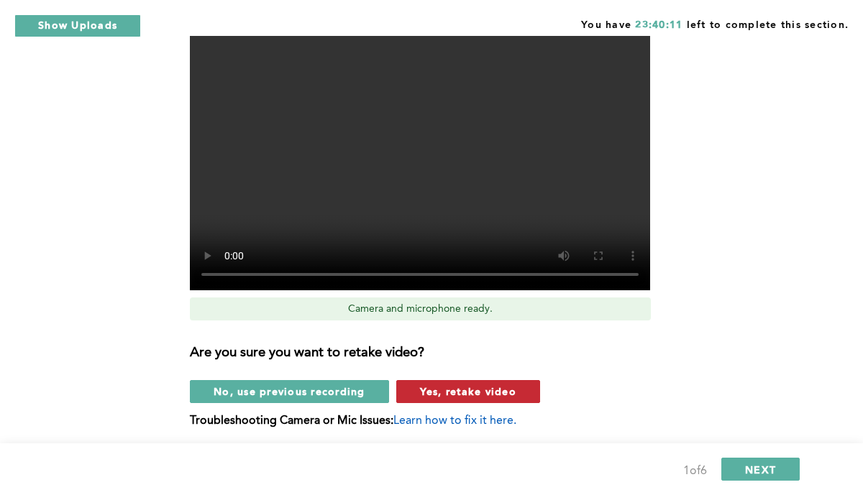
click at [505, 392] on span "Yes, retake video" at bounding box center [468, 392] width 96 height 14
